Goal: Task Accomplishment & Management: Use online tool/utility

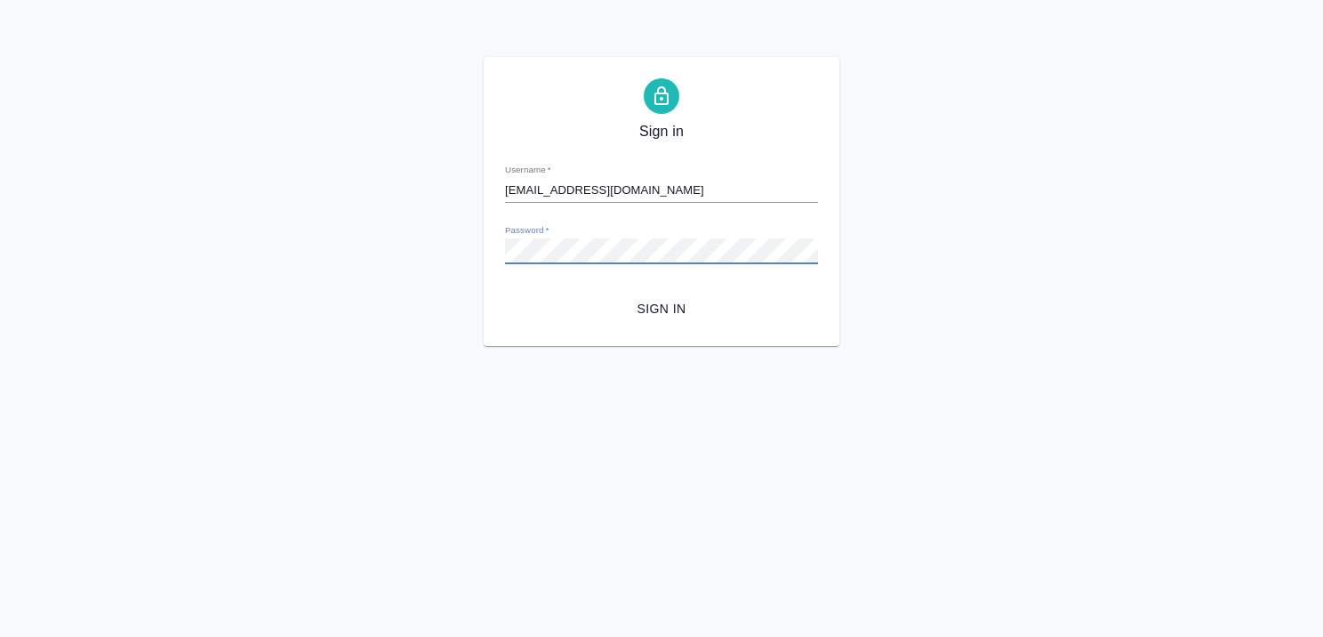
click at [644, 308] on span "Sign in" at bounding box center [661, 309] width 284 height 22
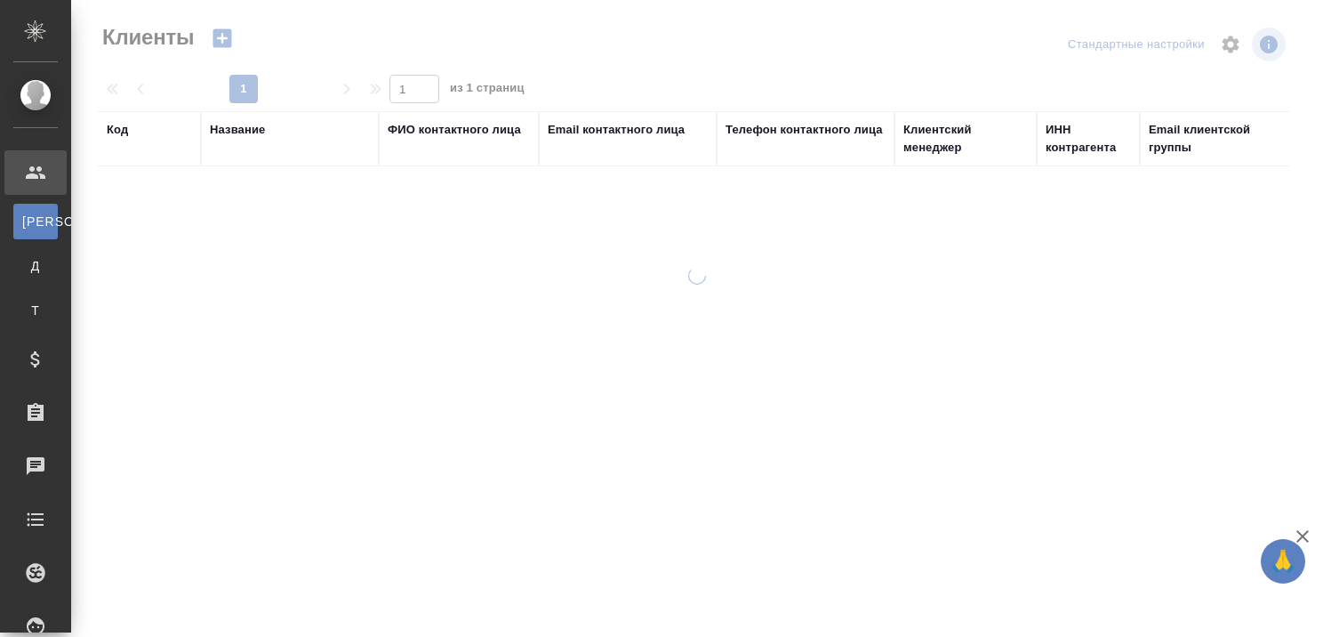
select select "RU"
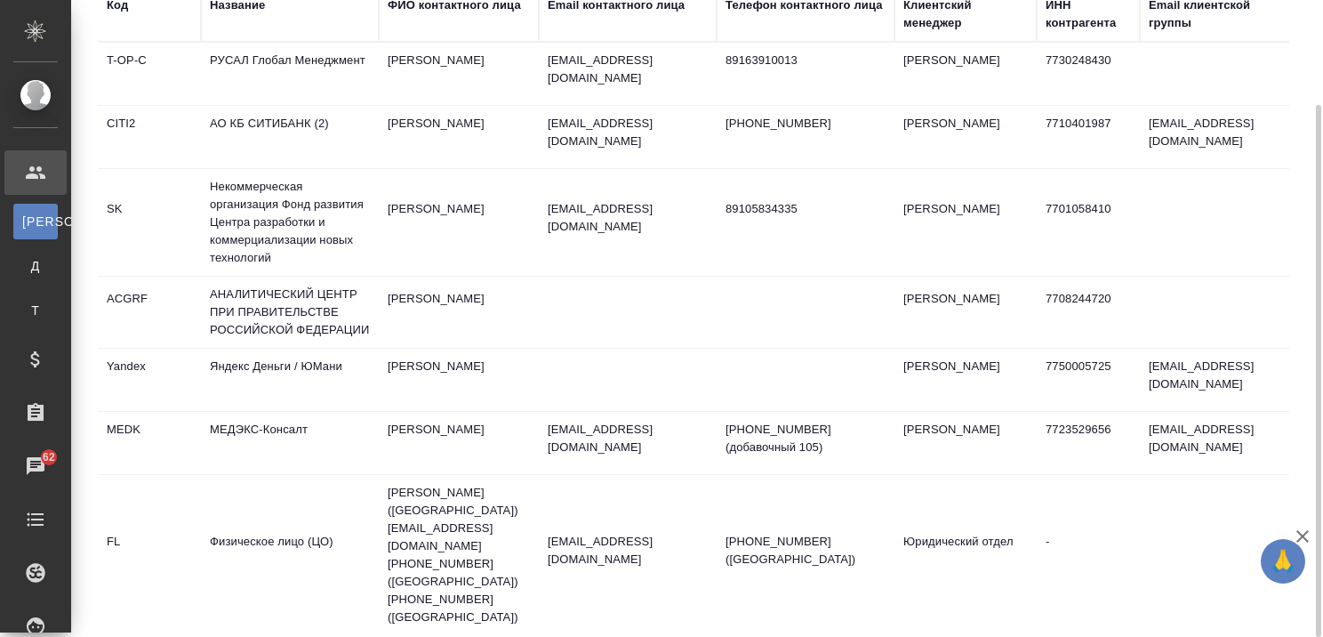
click at [1301, 534] on icon "button" at bounding box center [1302, 536] width 12 height 12
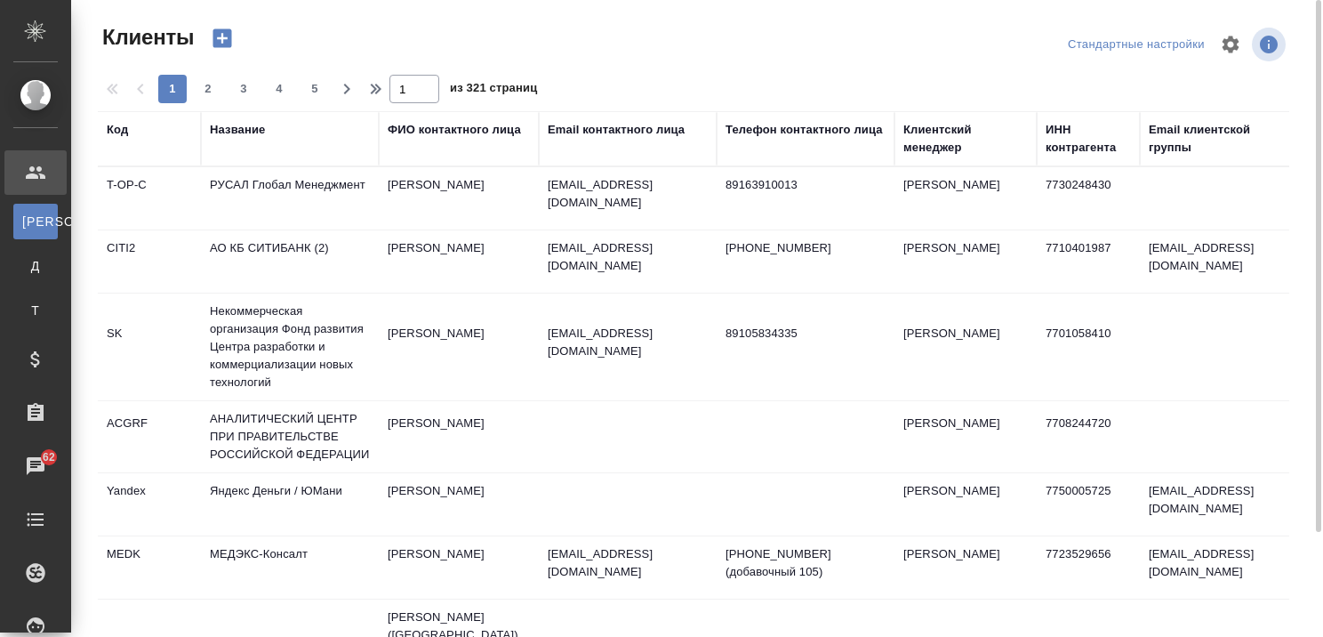
click at [242, 132] on div "Название" at bounding box center [237, 130] width 55 height 18
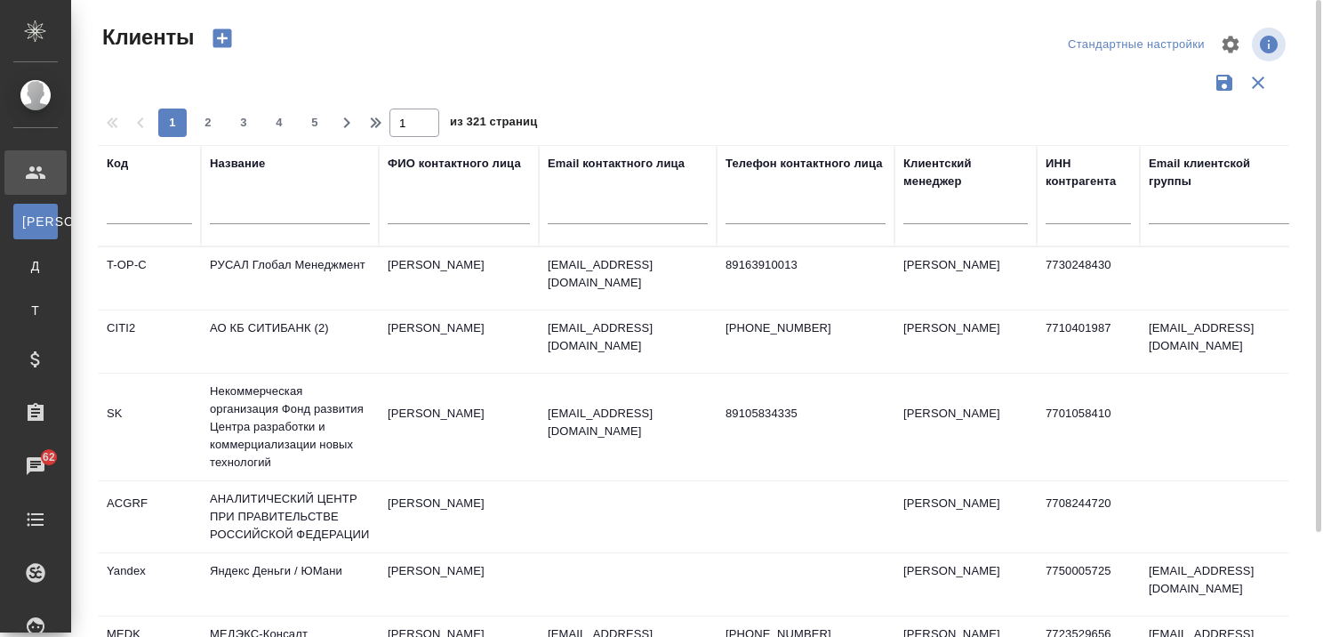
click at [267, 211] on input "text" at bounding box center [290, 213] width 160 height 22
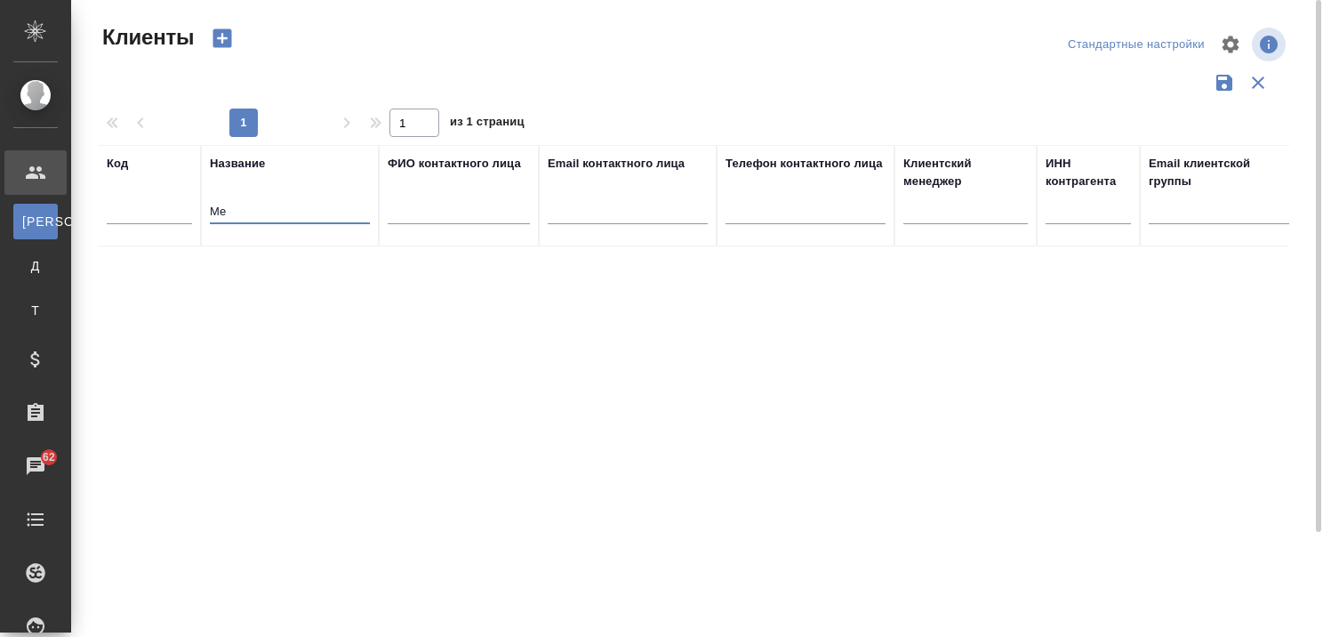
type input "M"
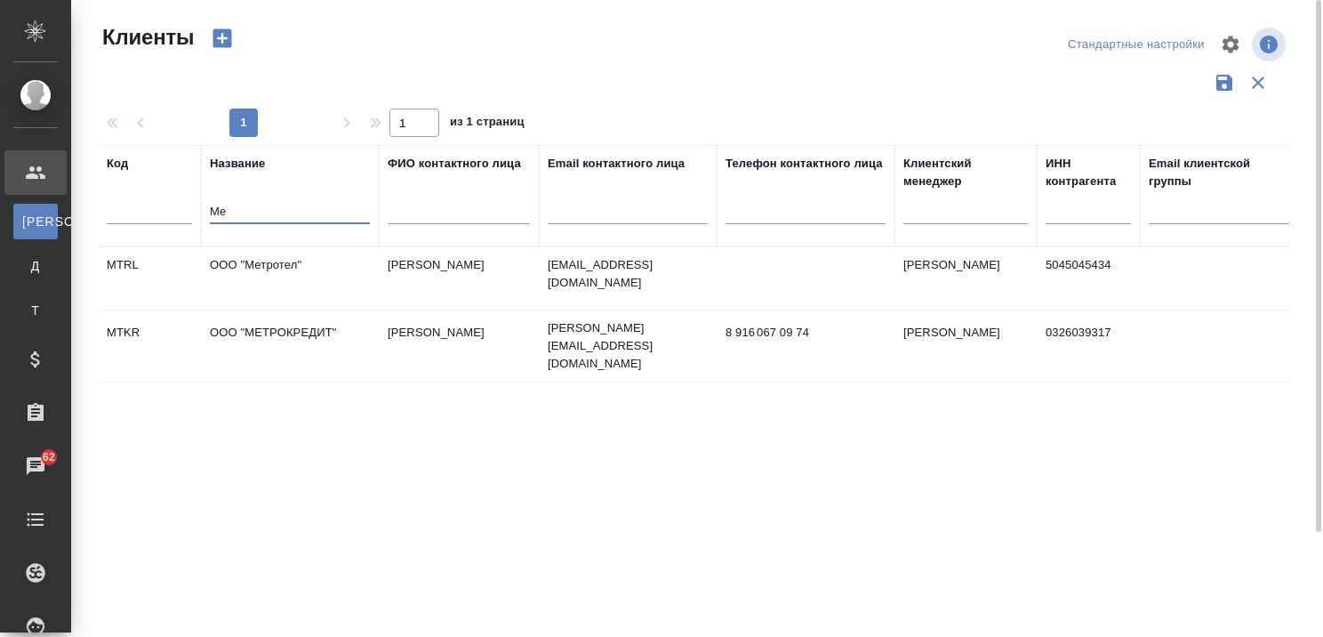
type input "М"
